Goal: Book appointment/travel/reservation

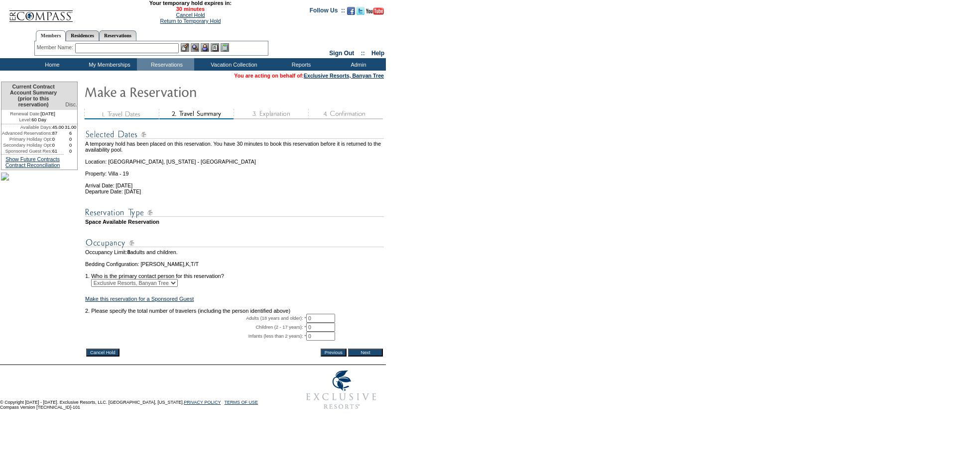
drag, startPoint x: 318, startPoint y: 331, endPoint x: 305, endPoint y: 335, distance: 13.5
click at [305, 323] on tr "Adults (18 years and older): * 0 * *" at bounding box center [234, 318] width 299 height 9
type input "8"
click at [372, 357] on input "Next" at bounding box center [365, 353] width 35 height 8
click at [148, 302] on link "Make this reservation for a Sponsored Guest" at bounding box center [139, 299] width 109 height 6
